Goal: Transaction & Acquisition: Download file/media

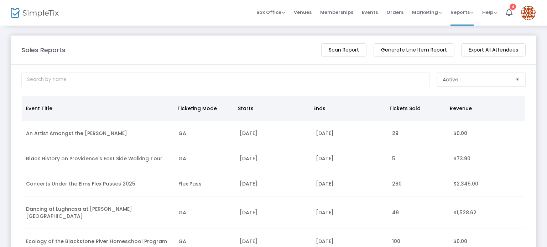
click at [497, 52] on m-button "Export All Attendees" at bounding box center [493, 49] width 64 height 13
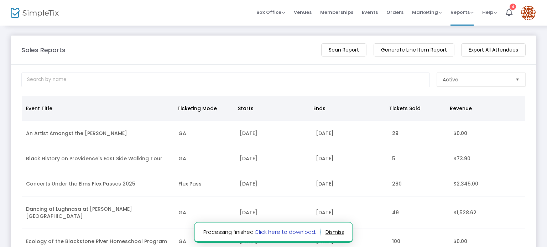
click at [298, 233] on link "Click here to download." at bounding box center [285, 232] width 62 height 7
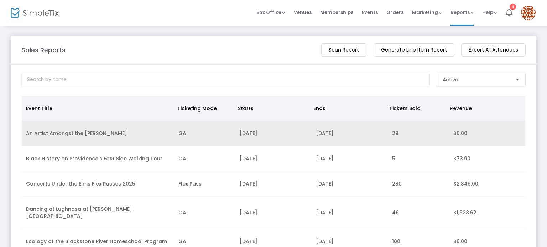
click at [424, 136] on td "29" at bounding box center [418, 133] width 61 height 25
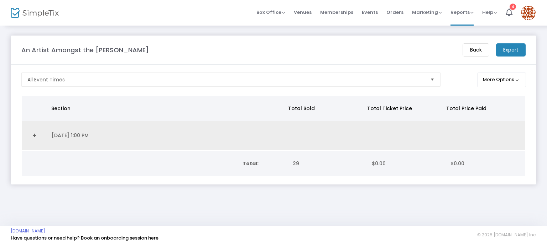
click at [189, 143] on td "[DATE] 1:00 PM" at bounding box center [166, 136] width 239 height 30
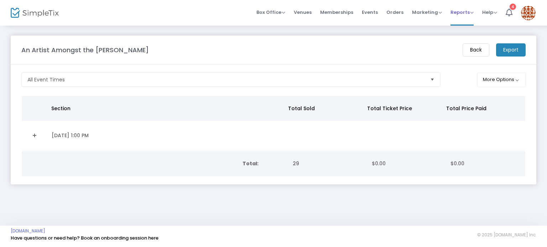
click at [457, 14] on span "Reports" at bounding box center [461, 12] width 23 height 7
drag, startPoint x: 347, startPoint y: 48, endPoint x: 350, endPoint y: 59, distance: 12.1
click at [348, 49] on div "An Artist Amongst the [PERSON_NAME]" at bounding box center [238, 50] width 441 height 10
click at [508, 77] on button "More Options" at bounding box center [501, 80] width 49 height 15
click at [357, 47] on div "An Artist Amongst the [PERSON_NAME]" at bounding box center [238, 50] width 441 height 10
